Goal: Navigation & Orientation: Find specific page/section

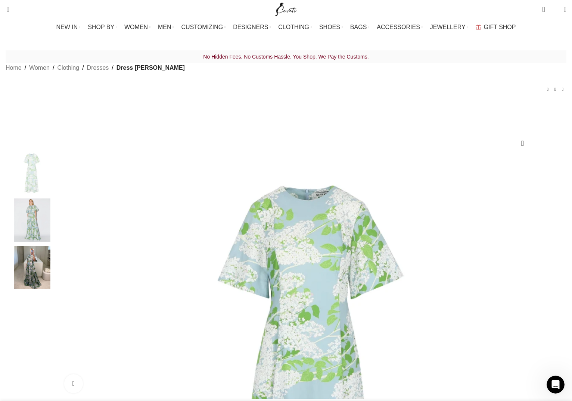
scroll to position [0, 236]
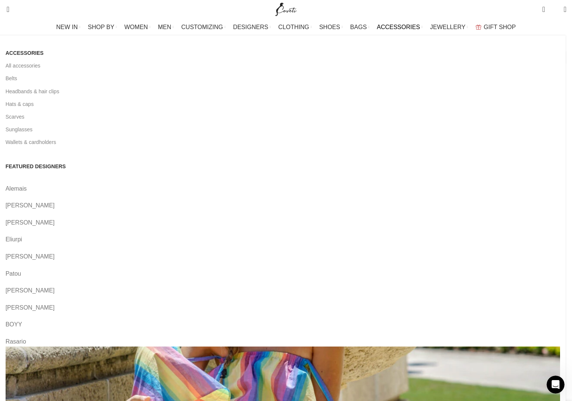
click at [392, 24] on span "ACCESSORIES" at bounding box center [398, 27] width 43 height 7
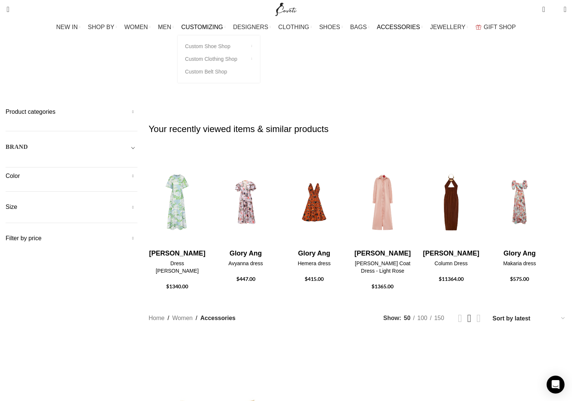
click at [198, 27] on span "CUSTOMIZING" at bounding box center [202, 27] width 42 height 7
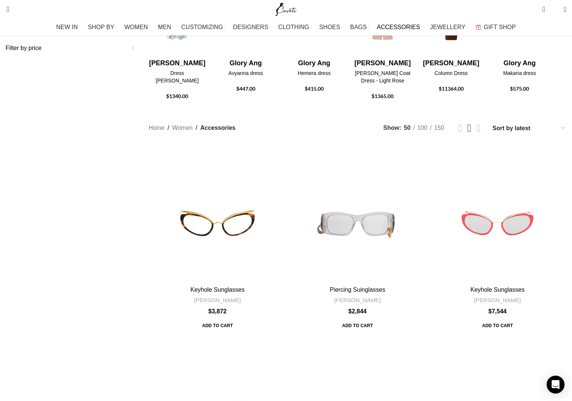
scroll to position [229, 0]
